Goal: Task Accomplishment & Management: Use online tool/utility

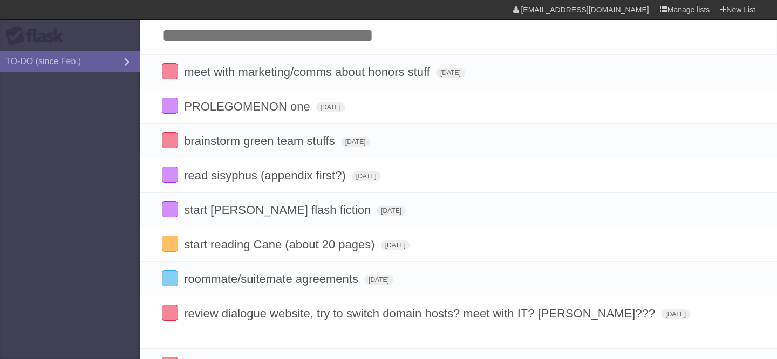
scroll to position [32, 0]
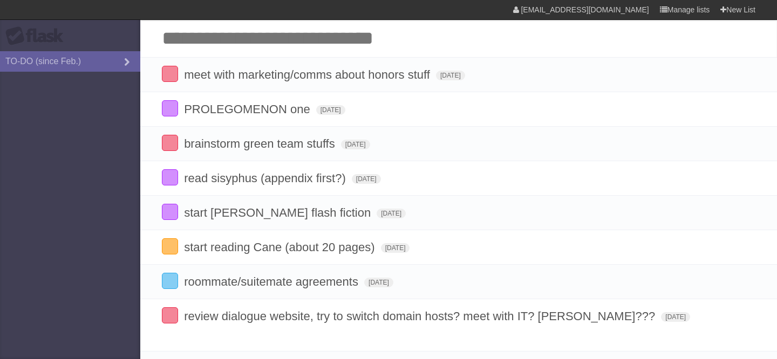
click at [358, 31] on input "Add another task" at bounding box center [458, 38] width 637 height 38
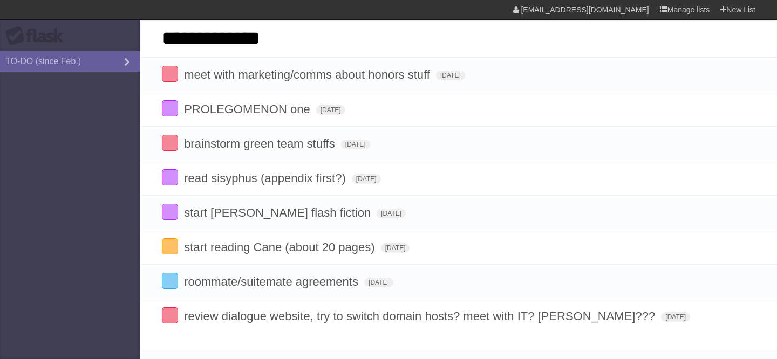
type input "**********"
click input "*********" at bounding box center [0, 0] width 0 height 0
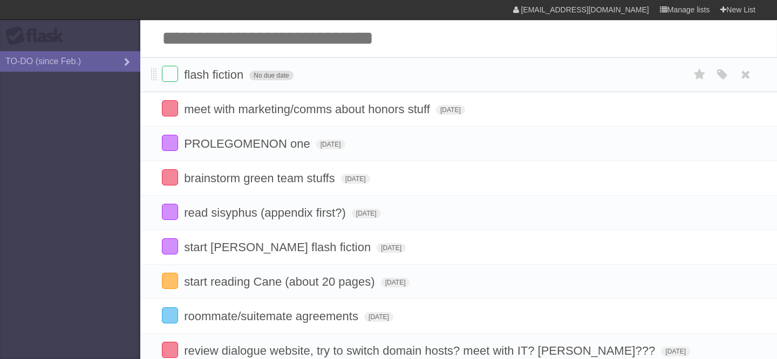
click at [269, 80] on span "No due date" at bounding box center [271, 76] width 44 height 10
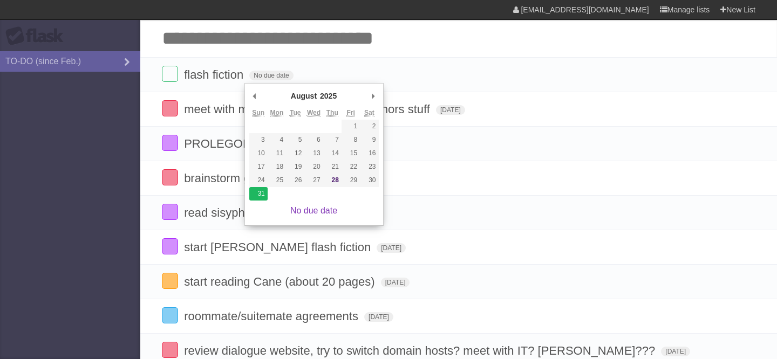
type span "[DATE]"
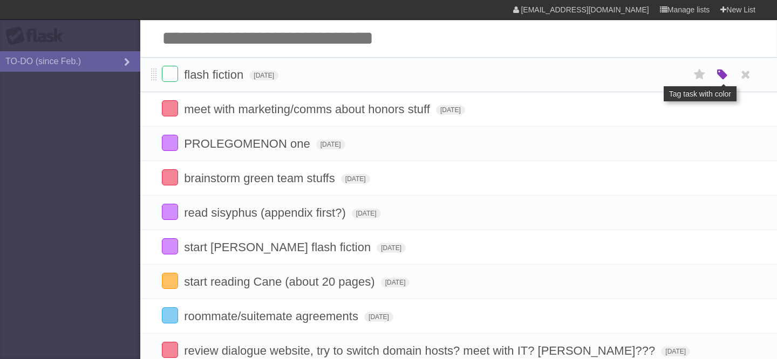
click at [723, 77] on icon "button" at bounding box center [722, 75] width 15 height 14
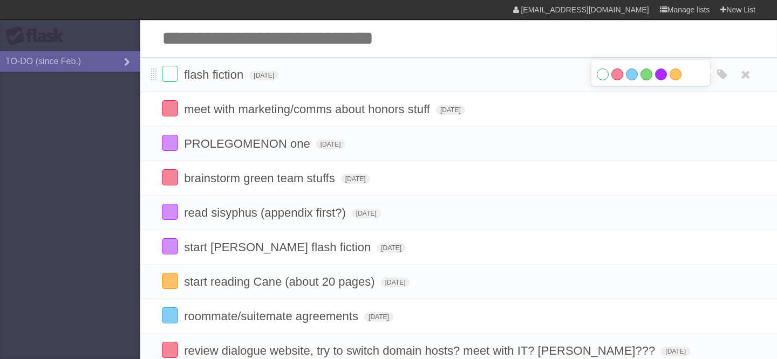
click at [663, 79] on label "Purple" at bounding box center [661, 75] width 12 height 12
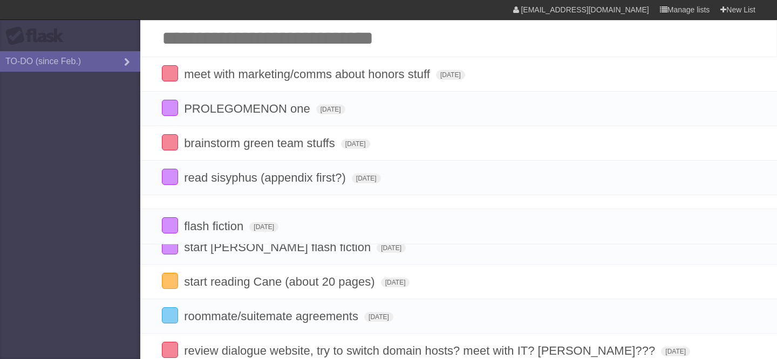
drag, startPoint x: 152, startPoint y: 77, endPoint x: 133, endPoint y: 226, distance: 150.6
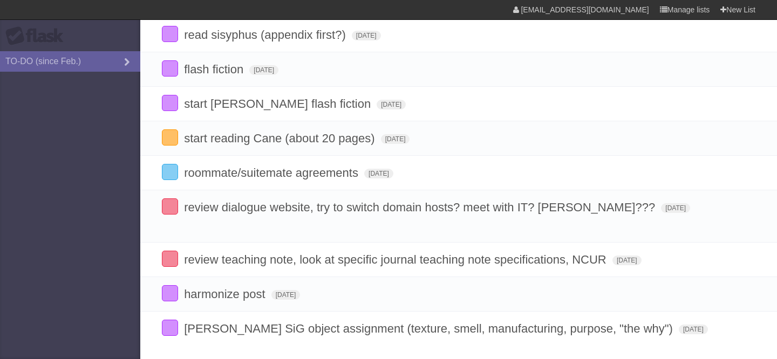
scroll to position [179, 0]
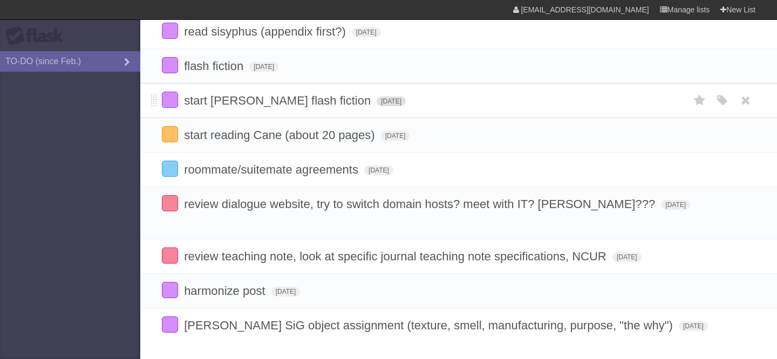
click at [377, 106] on span "[DATE]" at bounding box center [391, 102] width 29 height 10
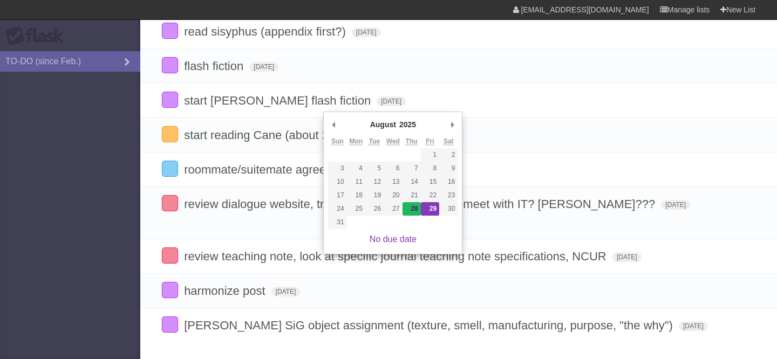
type span "[DATE]"
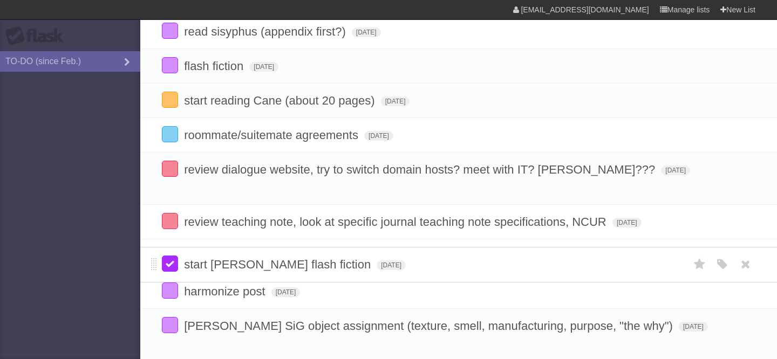
drag, startPoint x: 156, startPoint y: 107, endPoint x: 168, endPoint y: 266, distance: 159.2
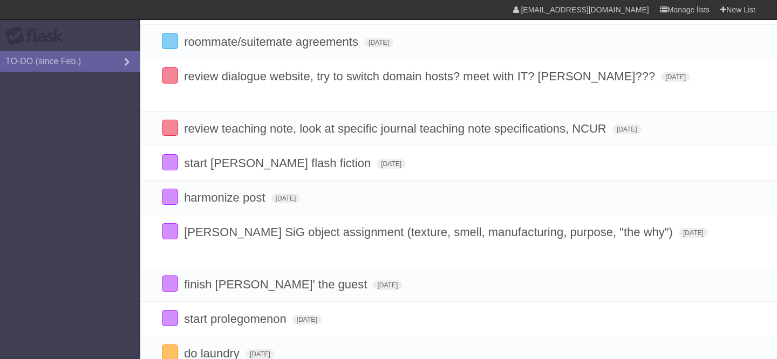
scroll to position [273, 0]
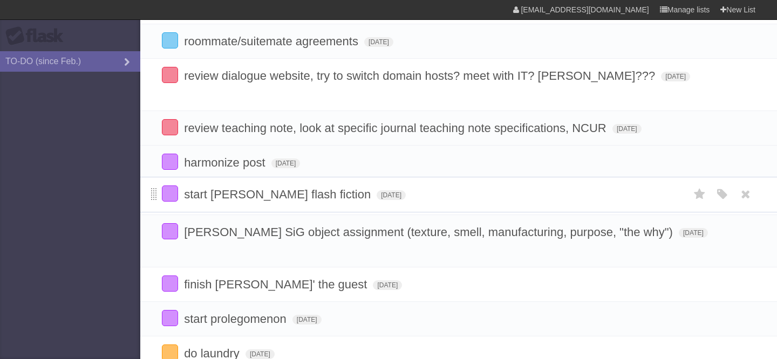
drag, startPoint x: 154, startPoint y: 151, endPoint x: 152, endPoint y: 193, distance: 42.2
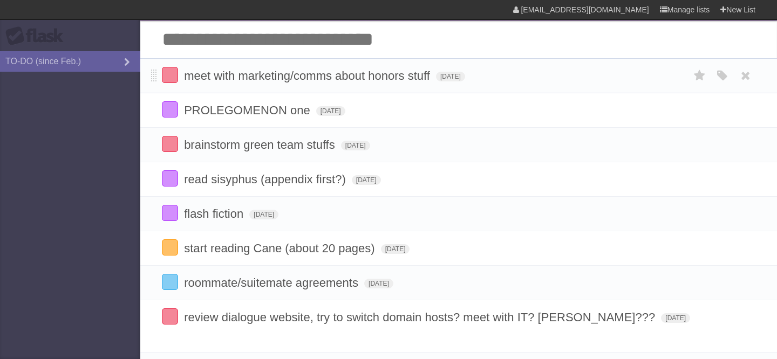
scroll to position [30, 0]
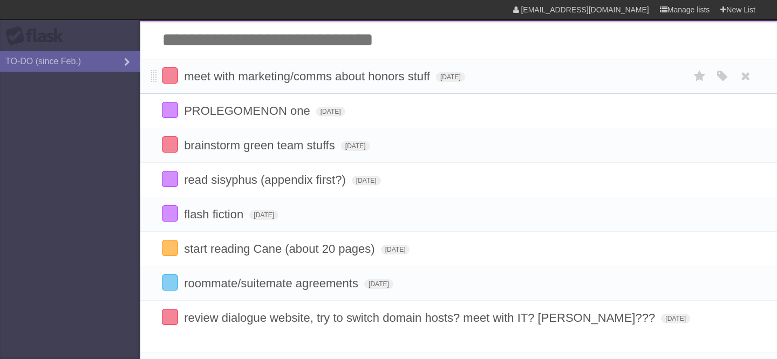
click at [258, 46] on input "Add another task" at bounding box center [458, 40] width 637 height 38
click at [742, 10] on link "New List" at bounding box center [737, 9] width 35 height 19
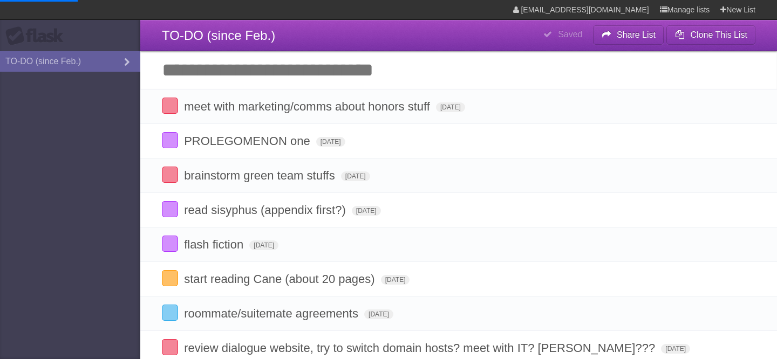
click at [246, 51] on input "Add another task" at bounding box center [458, 70] width 637 height 38
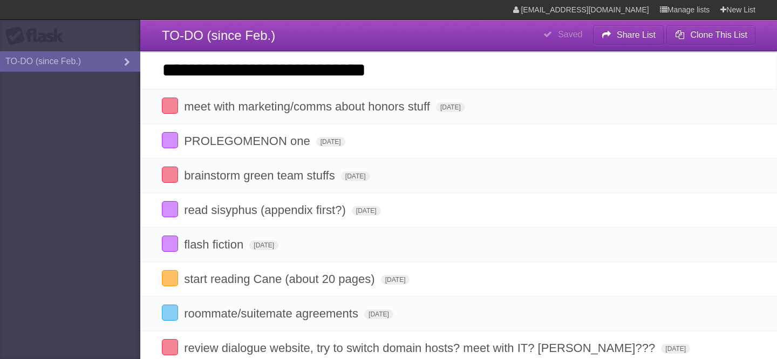
type input "**********"
click input "*********" at bounding box center [0, 0] width 0 height 0
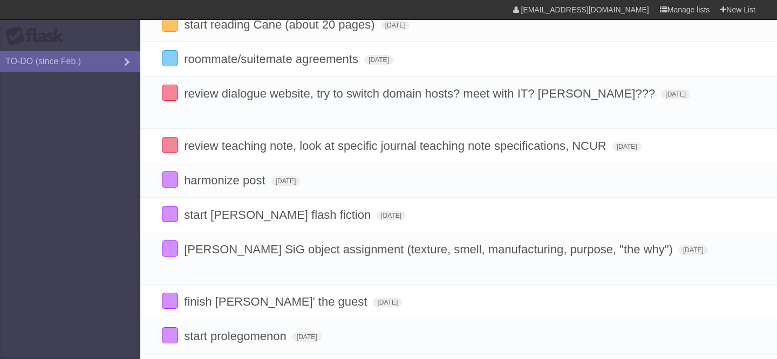
scroll to position [285, 0]
